Goal: Find specific page/section: Find specific page/section

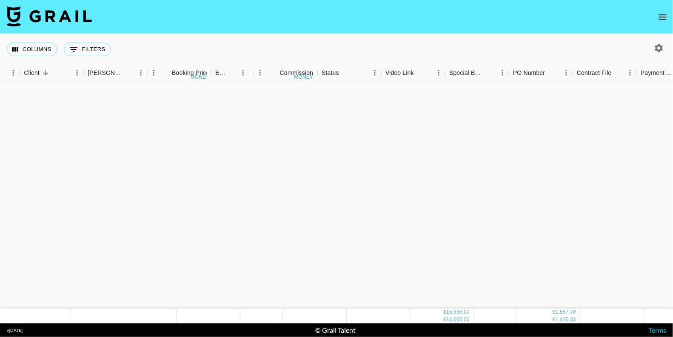
scroll to position [350, 263]
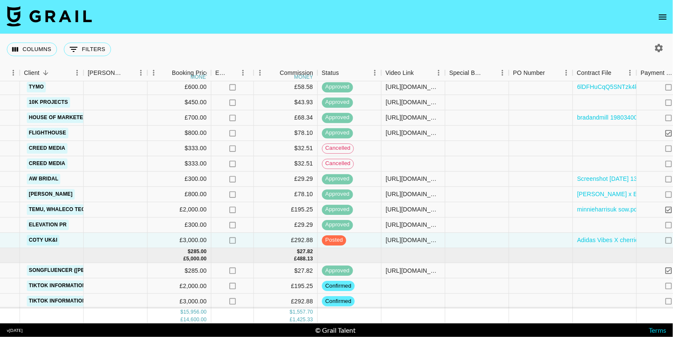
click at [665, 21] on icon "open drawer" at bounding box center [663, 17] width 10 height 10
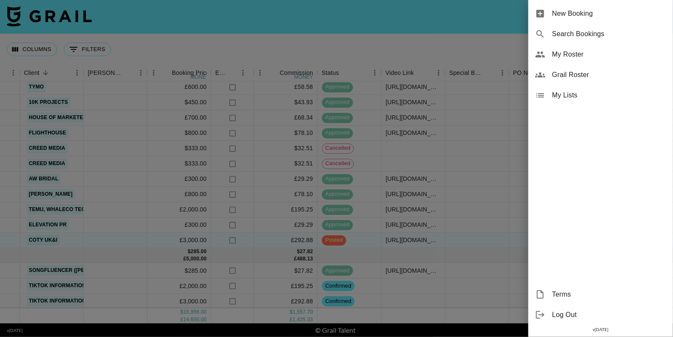
click at [572, 56] on span "My Roster" at bounding box center [610, 54] width 114 height 10
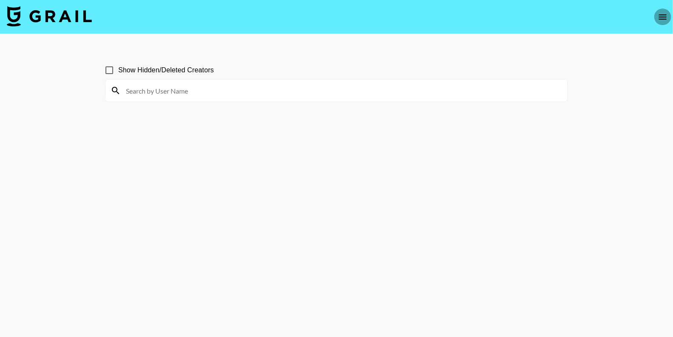
click at [662, 20] on icon "open drawer" at bounding box center [663, 17] width 10 height 10
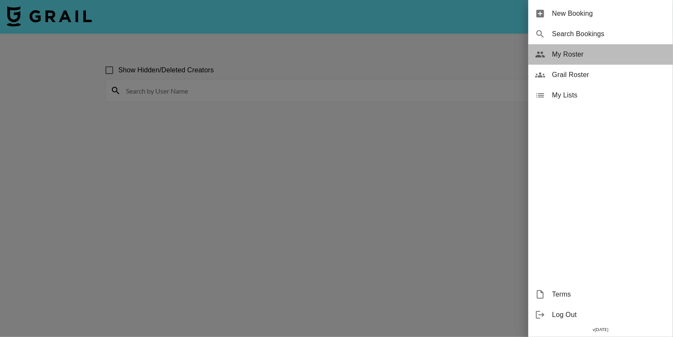
click at [565, 54] on span "My Roster" at bounding box center [610, 54] width 114 height 10
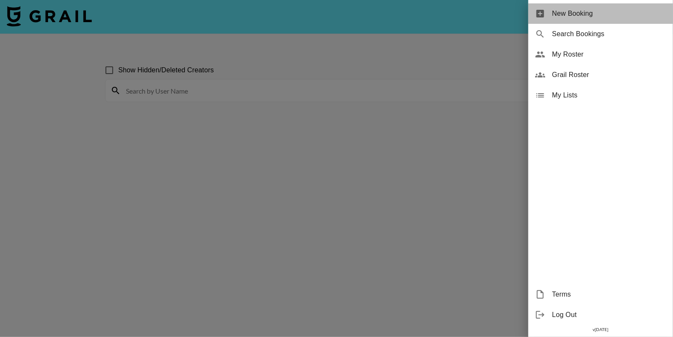
click at [561, 11] on span "New Booking" at bounding box center [610, 14] width 114 height 10
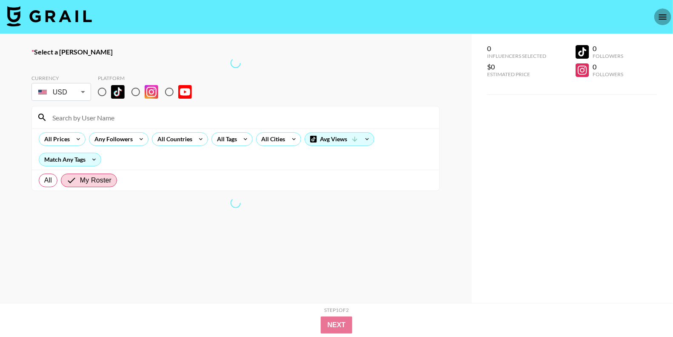
click at [667, 21] on icon "open drawer" at bounding box center [663, 17] width 10 height 10
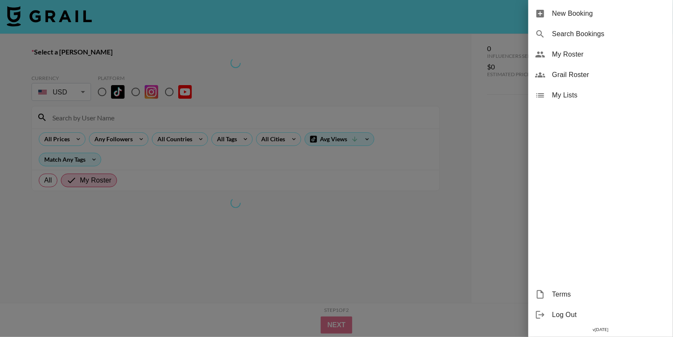
click at [572, 54] on span "My Roster" at bounding box center [610, 54] width 114 height 10
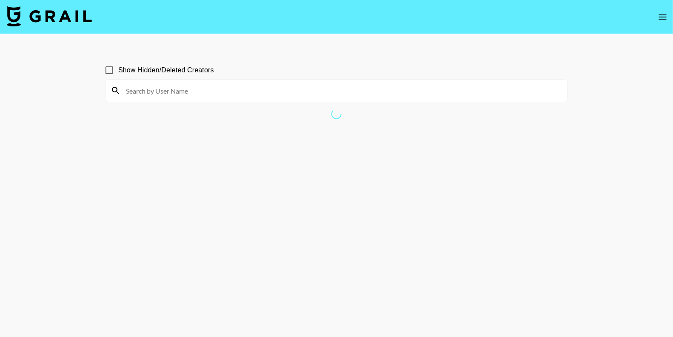
scroll to position [41, 0]
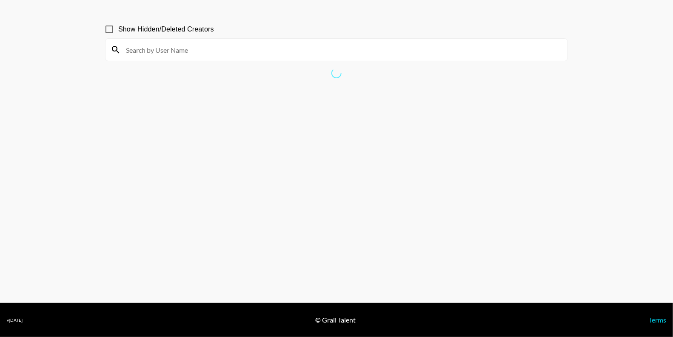
click at [368, 57] on div at bounding box center [337, 50] width 462 height 22
click at [366, 49] on input at bounding box center [342, 50] width 442 height 14
type input "joslyn"
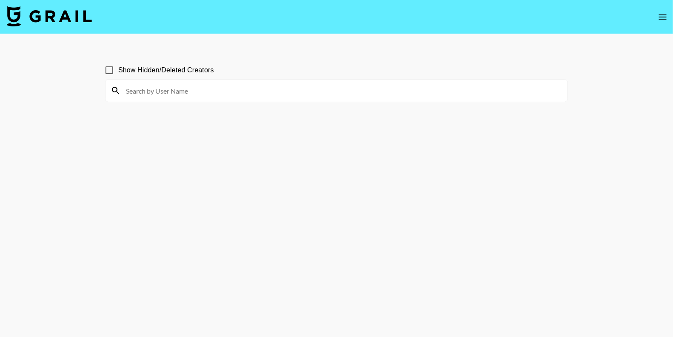
click at [173, 83] on div at bounding box center [337, 91] width 462 height 22
click at [166, 93] on input at bounding box center [342, 91] width 442 height 14
click at [187, 98] on div "joslyn" at bounding box center [337, 91] width 462 height 22
type input "joslyn"
click at [168, 99] on div "joslyn" at bounding box center [337, 91] width 462 height 22
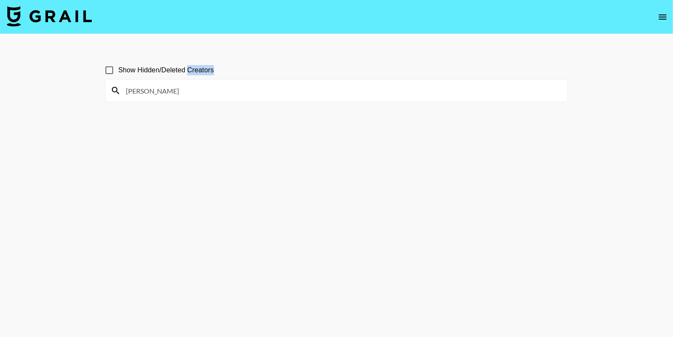
click at [168, 99] on div "joslyn" at bounding box center [337, 91] width 462 height 22
click at [158, 91] on input "joslyn" at bounding box center [342, 91] width 442 height 14
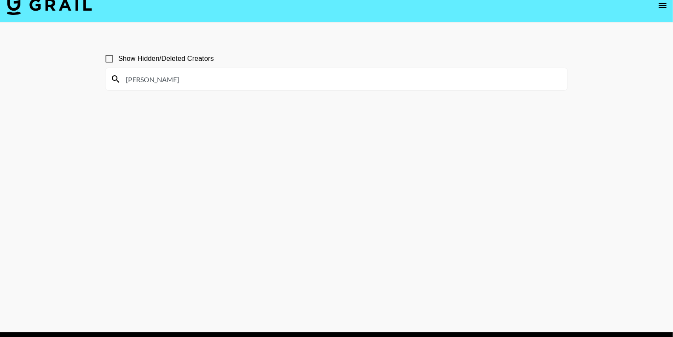
click at [106, 53] on input "Show Hidden/Deleted Creators" at bounding box center [109, 59] width 18 height 18
checkbox input "false"
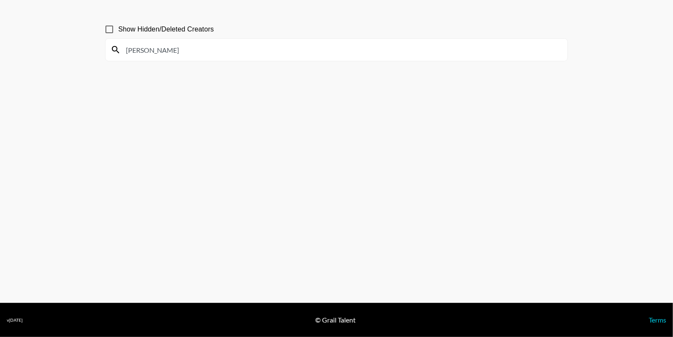
click at [133, 48] on input "joslyn" at bounding box center [342, 50] width 442 height 14
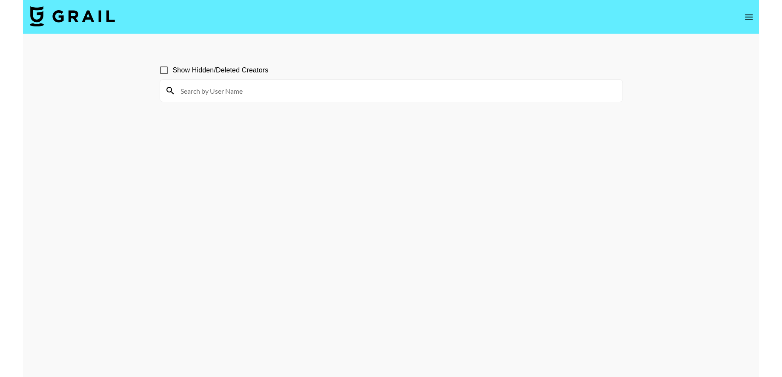
scroll to position [41, 0]
click at [287, 74] on div "Show Hidden/Deleted Creators" at bounding box center [391, 70] width 463 height 18
click at [285, 84] on input at bounding box center [396, 91] width 442 height 14
click at [105, 97] on main "Show Hidden/Deleted Creators" at bounding box center [391, 209] width 782 height 350
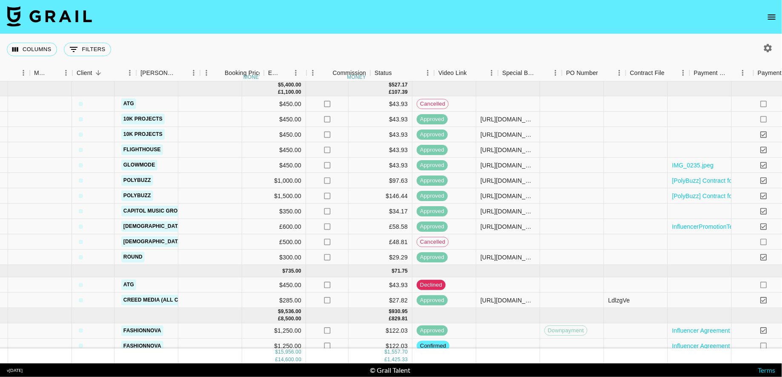
scroll to position [0, 344]
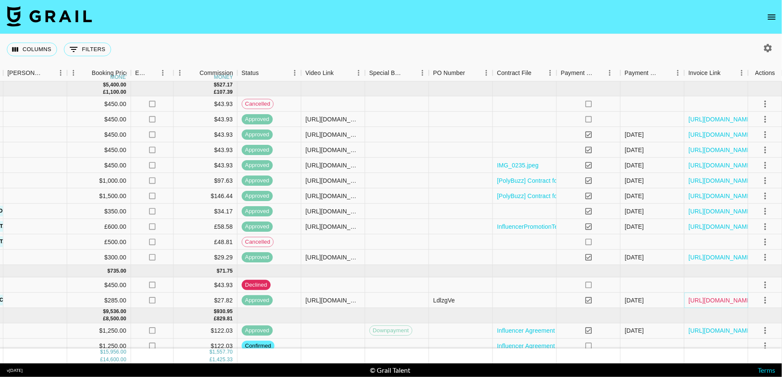
click at [716, 301] on link "[URL][DOMAIN_NAME]" at bounding box center [721, 300] width 64 height 9
